Goal: Find specific page/section: Find specific page/section

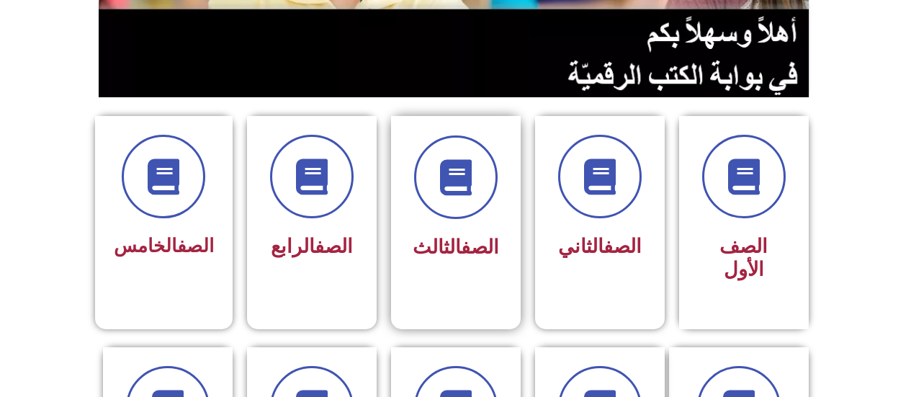
scroll to position [360, 0]
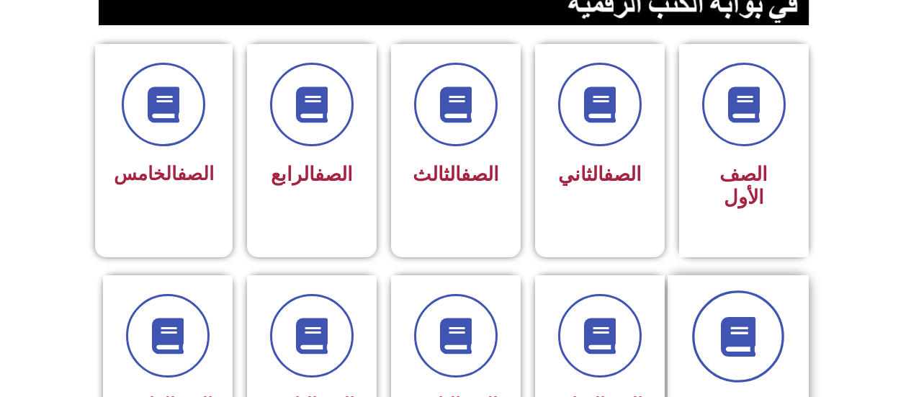
click at [713, 322] on span at bounding box center [738, 336] width 92 height 92
click at [736, 316] on icon at bounding box center [738, 336] width 40 height 40
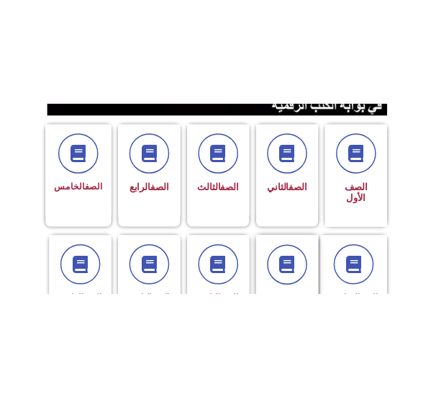
scroll to position [432, 0]
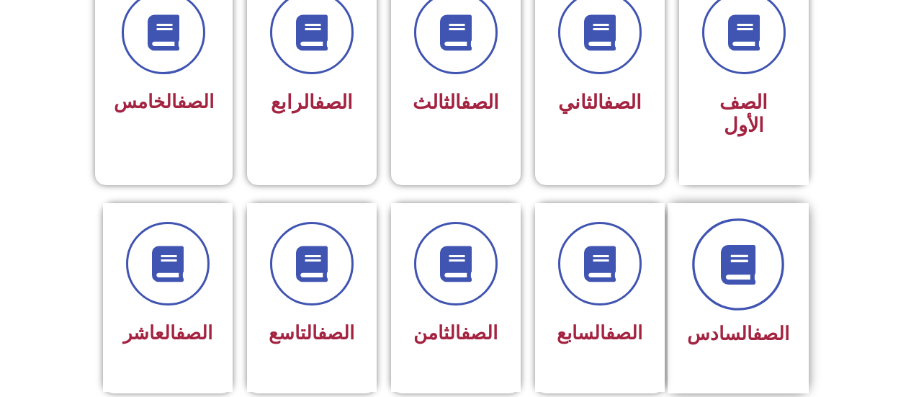
click at [736, 274] on span at bounding box center [738, 264] width 92 height 92
click at [737, 274] on span at bounding box center [738, 264] width 92 height 92
drag, startPoint x: 737, startPoint y: 274, endPoint x: 737, endPoint y: 264, distance: 9.4
click at [737, 264] on span at bounding box center [738, 264] width 92 height 92
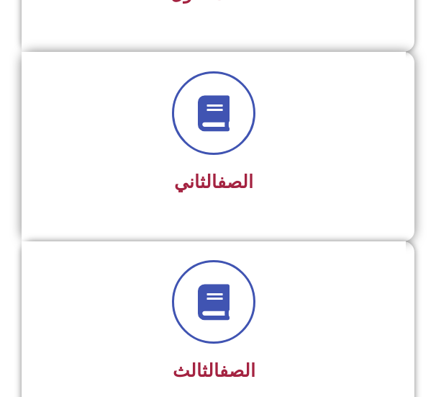
drag, startPoint x: 719, startPoint y: 198, endPoint x: 235, endPoint y: 184, distance: 484.6
drag, startPoint x: 193, startPoint y: 235, endPoint x: 201, endPoint y: 232, distance: 8.4
click at [230, 241] on div "الصف الأول الصف الثاني الصف الثالث الصف الرابع الصف الخامس" at bounding box center [217, 334] width 407 height 941
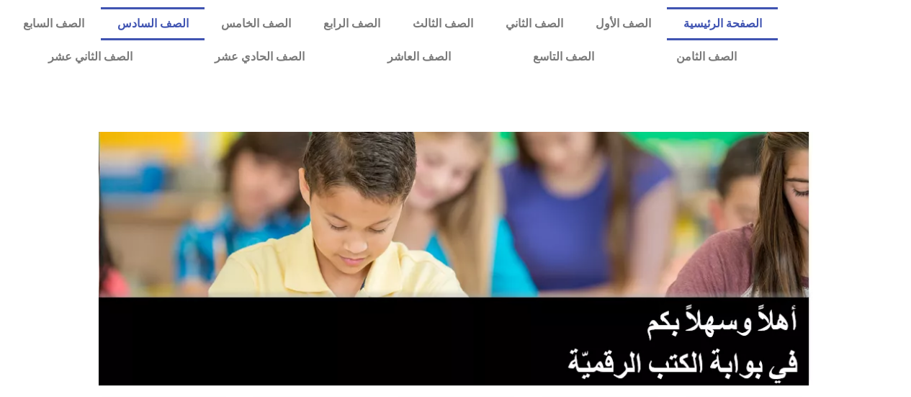
click at [204, 12] on link "الصف السادس" at bounding box center [153, 23] width 104 height 33
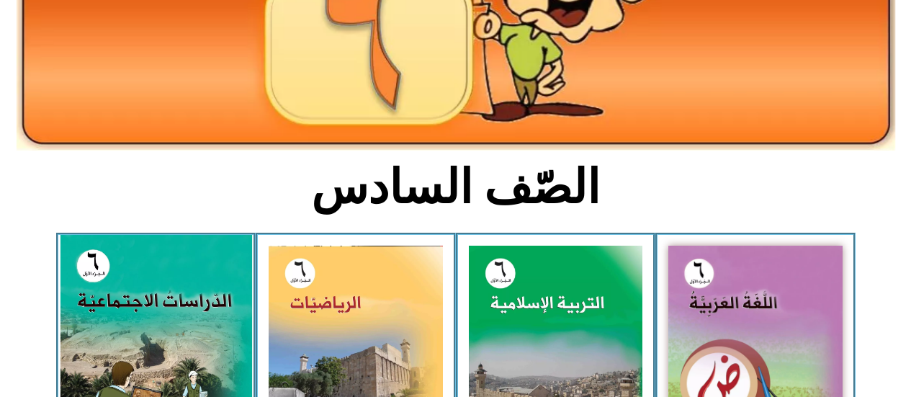
scroll to position [288, 0]
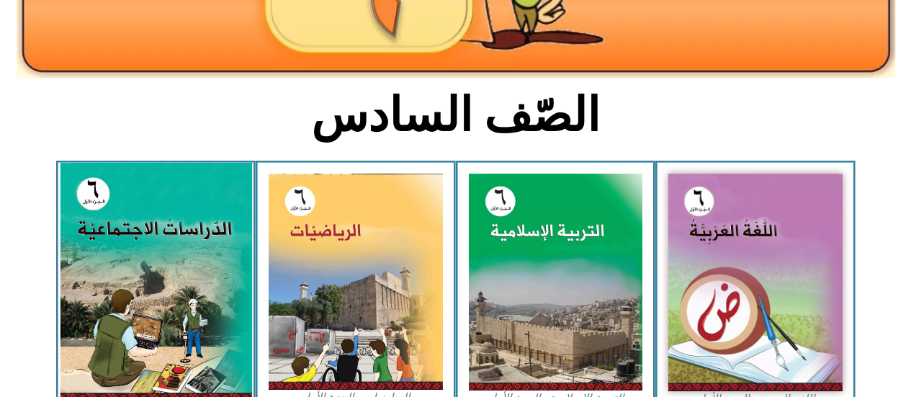
click at [187, 284] on img at bounding box center [155, 282] width 191 height 239
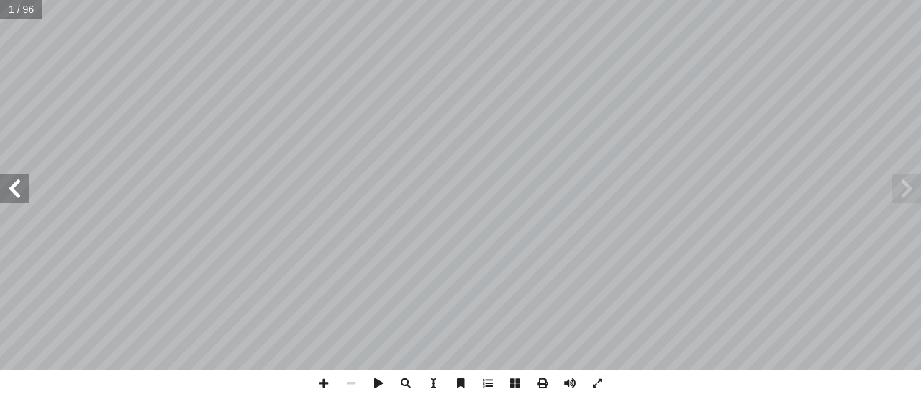
click at [12, 189] on span at bounding box center [14, 188] width 29 height 29
click at [9, 189] on span at bounding box center [14, 188] width 29 height 29
click at [4, 189] on span at bounding box center [14, 188] width 29 height 29
click at [4, 186] on span at bounding box center [14, 188] width 29 height 29
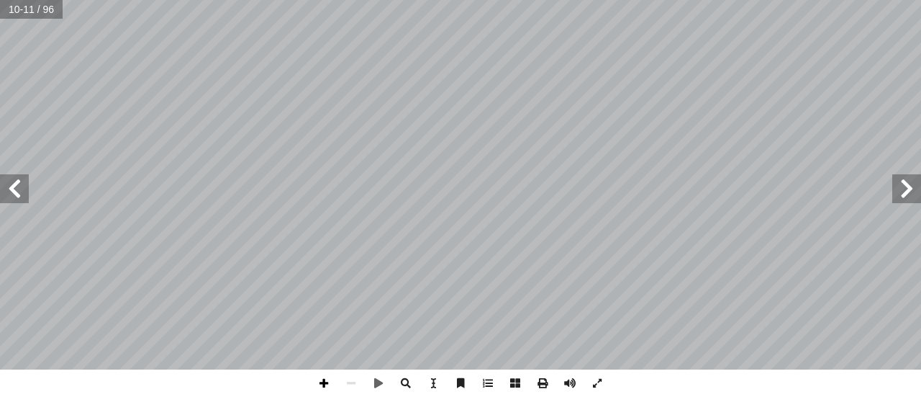
click at [318, 382] on span at bounding box center [323, 382] width 27 height 27
drag, startPoint x: 318, startPoint y: 382, endPoint x: 318, endPoint y: 371, distance: 10.8
click at [318, 376] on span at bounding box center [323, 382] width 27 height 27
click at [346, 375] on span at bounding box center [351, 382] width 27 height 27
click at [348, 373] on span at bounding box center [351, 382] width 27 height 27
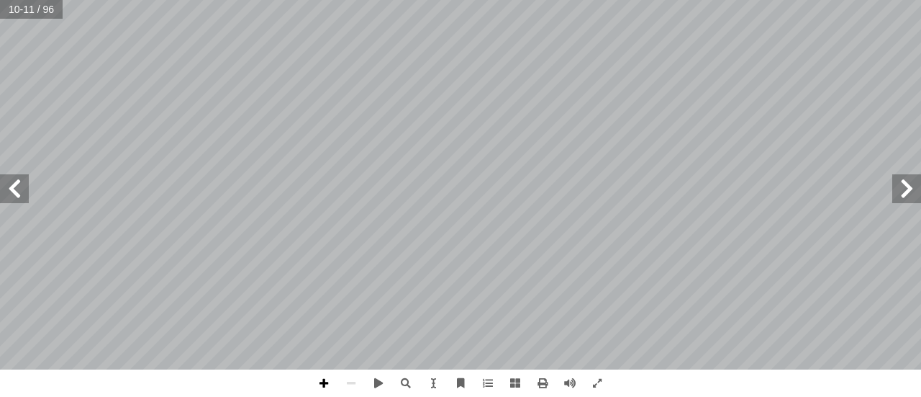
click at [322, 373] on span at bounding box center [323, 382] width 27 height 27
click at [328, 379] on span at bounding box center [323, 382] width 27 height 27
